Goal: Task Accomplishment & Management: Use online tool/utility

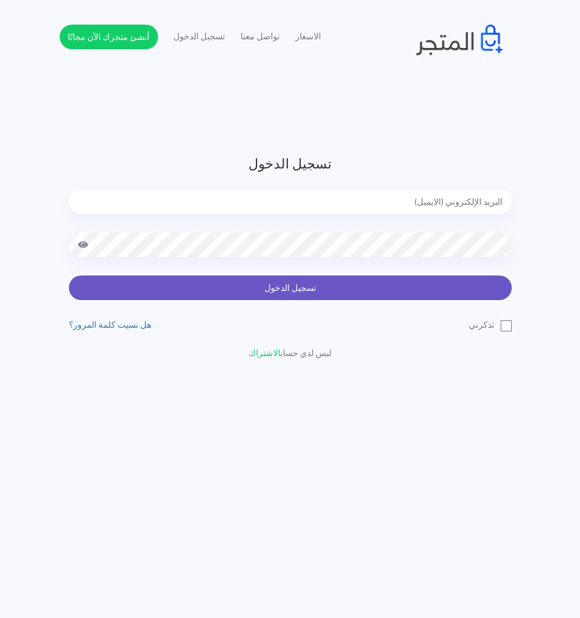
type input "express.laptop@outlook.com"
click at [341, 295] on button "تسجيل الدخول" at bounding box center [290, 287] width 443 height 25
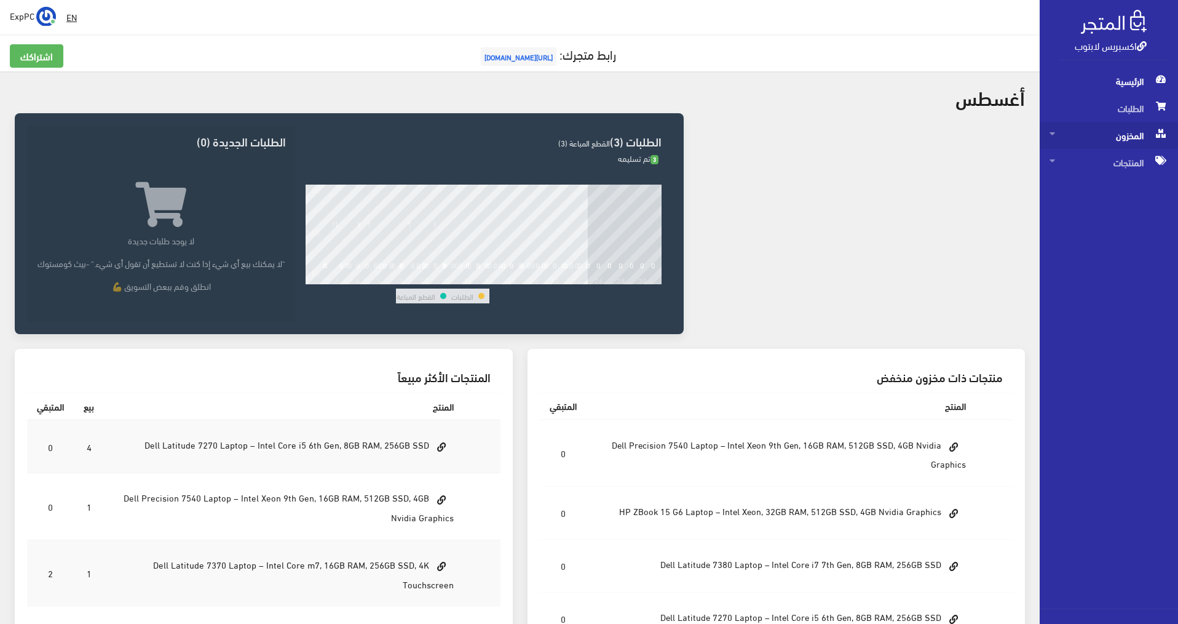
click at [586, 129] on span "المخزون" at bounding box center [1109, 135] width 119 height 27
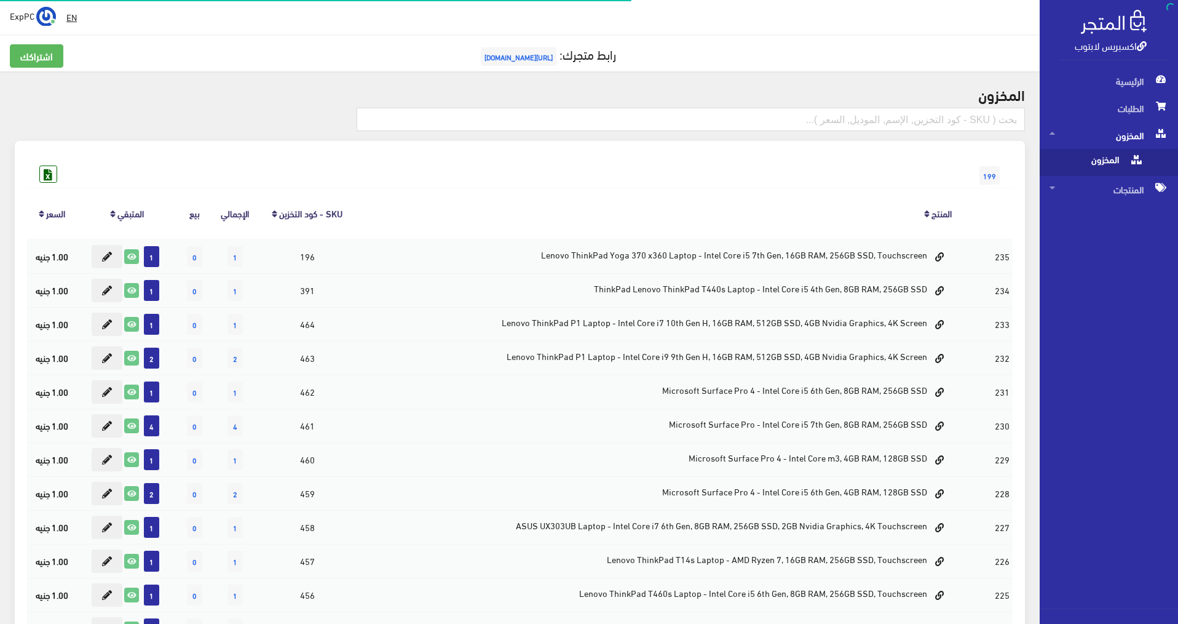
click at [586, 161] on span "المخزون" at bounding box center [1096, 162] width 93 height 27
click at [586, 119] on input "text" at bounding box center [691, 119] width 668 height 23
type input "5410"
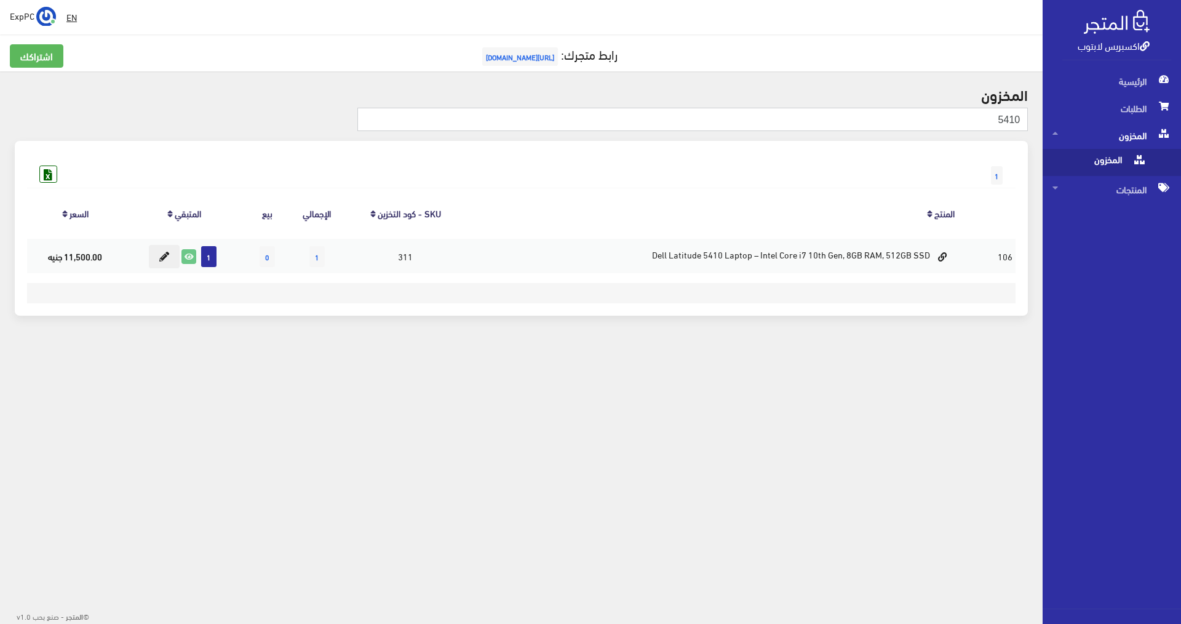
click at [961, 124] on input "5410" at bounding box center [692, 119] width 670 height 23
click at [962, 124] on input "5410" at bounding box center [692, 119] width 670 height 23
type input "7380"
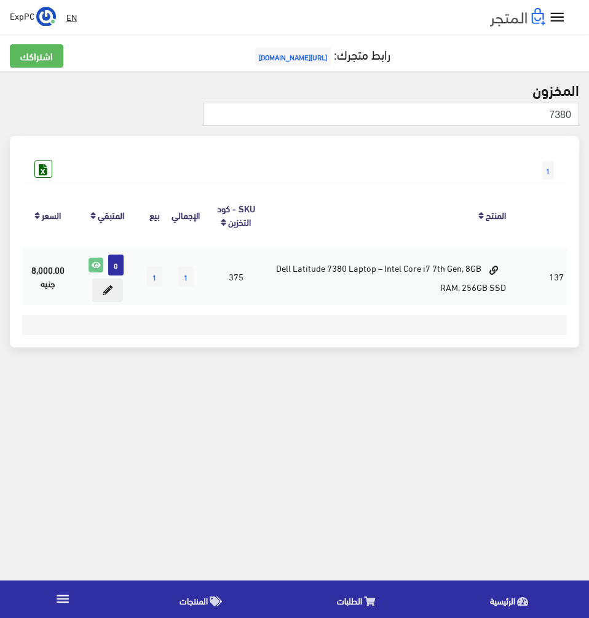
click at [544, 119] on input "7380" at bounding box center [391, 114] width 376 height 23
type input "5410"
